Goal: Information Seeking & Learning: Compare options

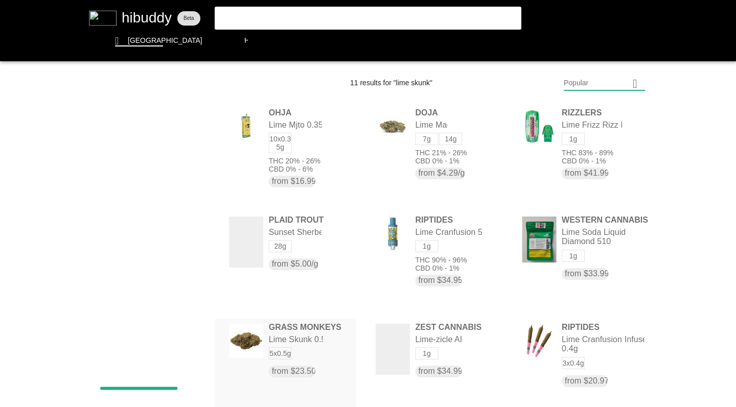
click at [286, 350] on flt-glass-pane at bounding box center [368, 203] width 736 height 407
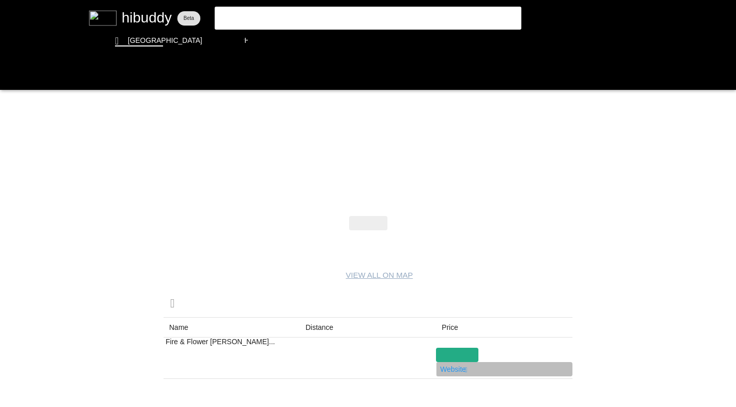
click at [459, 372] on flt-glass-pane at bounding box center [368, 203] width 736 height 407
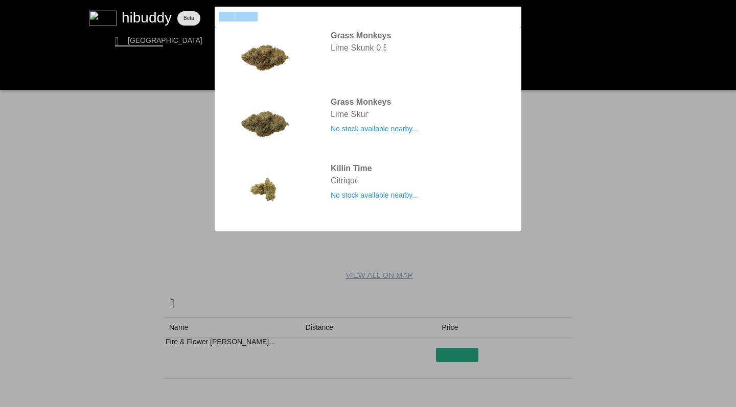
drag, startPoint x: 260, startPoint y: 17, endPoint x: 158, endPoint y: 2, distance: 102.9
click at [158, 2] on flt-glass-pane at bounding box center [368, 203] width 736 height 407
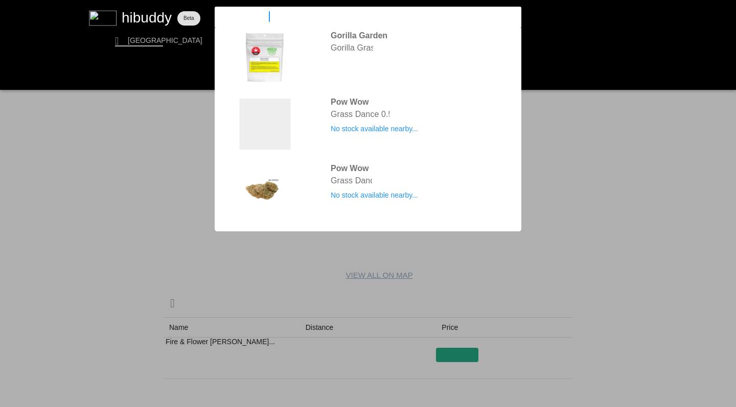
type input "grass monkeys"
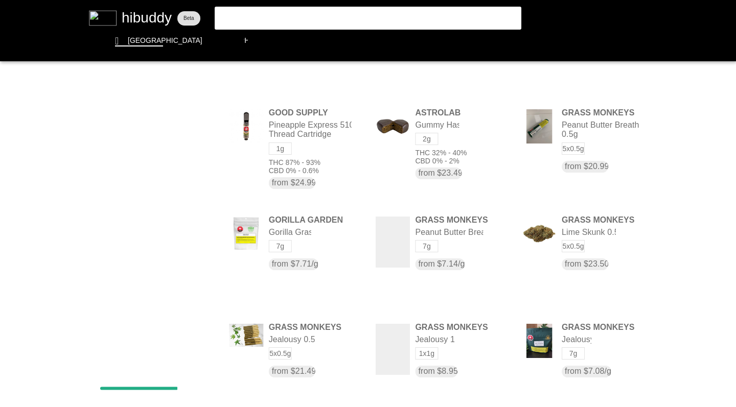
click at [250, 81] on flt-glass-pane at bounding box center [368, 203] width 736 height 407
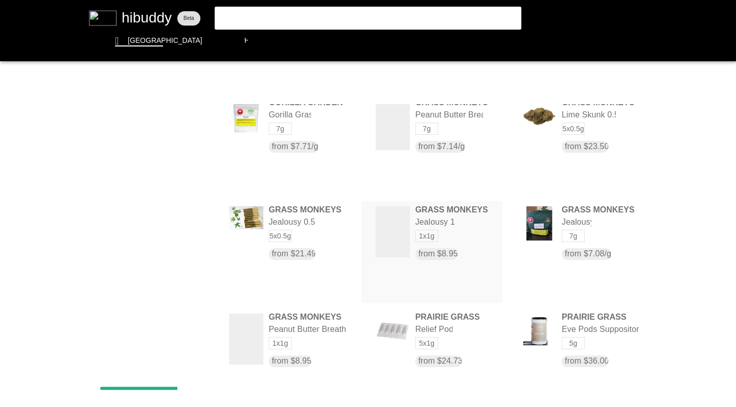
click at [452, 247] on flt-glass-pane at bounding box center [368, 203] width 736 height 407
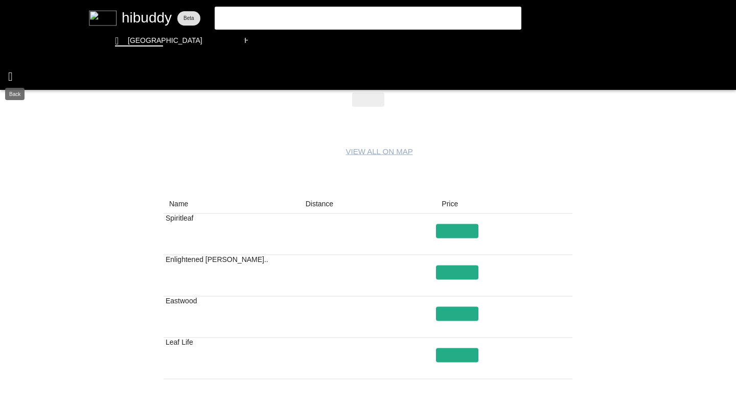
click at [11, 75] on flt-glass-pane at bounding box center [368, 203] width 736 height 407
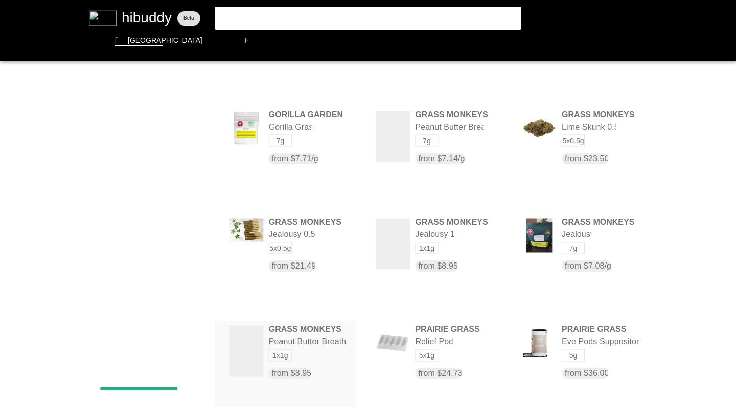
click at [303, 360] on flt-glass-pane at bounding box center [368, 203] width 736 height 407
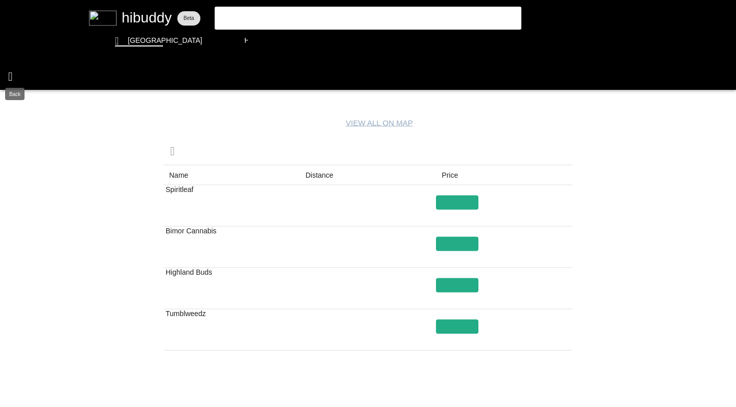
click at [12, 74] on flt-glass-pane at bounding box center [368, 203] width 736 height 407
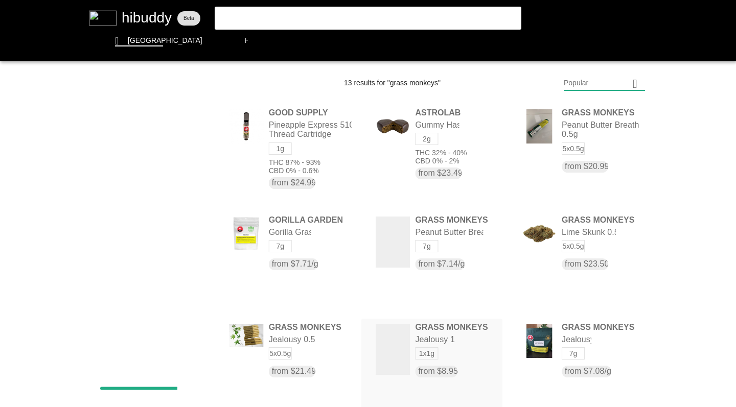
click at [419, 358] on flt-glass-pane at bounding box center [368, 203] width 736 height 407
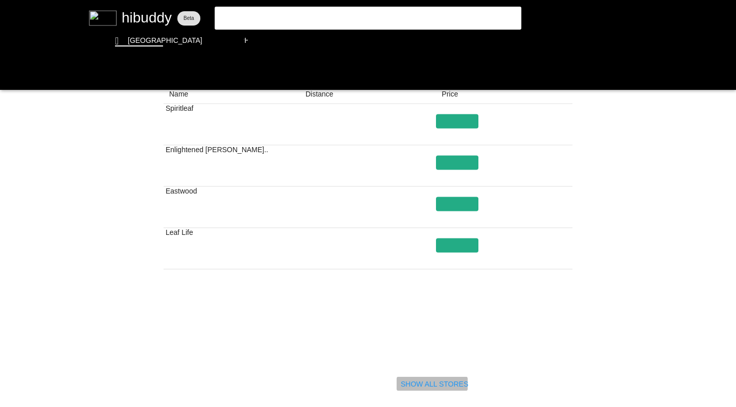
click at [439, 381] on flt-glass-pane at bounding box center [368, 203] width 736 height 407
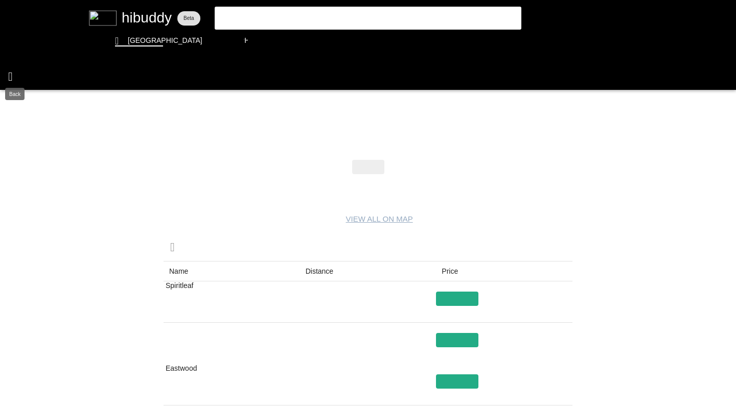
click at [11, 73] on flt-glass-pane at bounding box center [368, 203] width 736 height 407
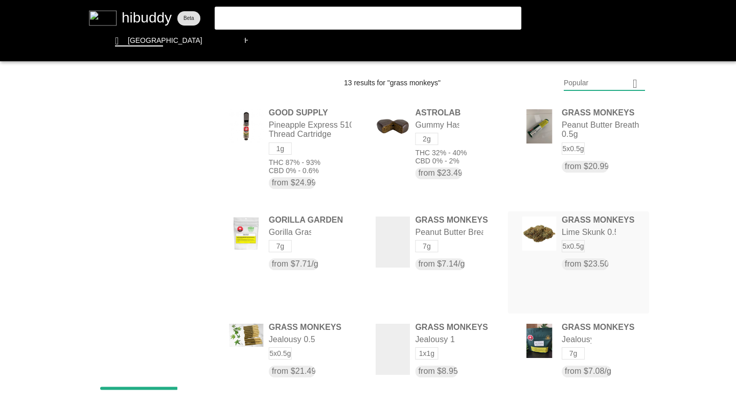
click at [588, 237] on flt-glass-pane at bounding box center [368, 203] width 736 height 407
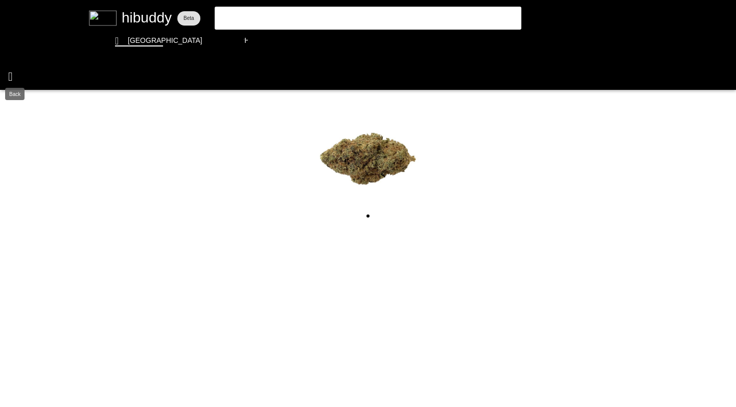
click at [12, 74] on flt-glass-pane at bounding box center [368, 203] width 736 height 407
